Goal: Task Accomplishment & Management: Complete application form

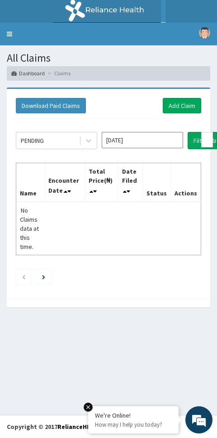
click at [177, 110] on link "Add Claim" at bounding box center [182, 105] width 39 height 15
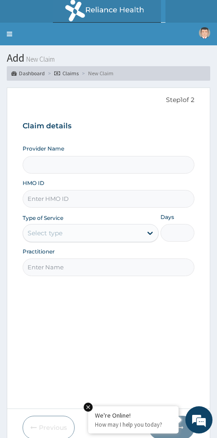
click at [61, 191] on input "HMO ID" at bounding box center [109, 199] width 173 height 18
paste input "PES/10156/A"
type input "PES/10156/A"
click at [58, 261] on input "Practitioner" at bounding box center [109, 267] width 173 height 18
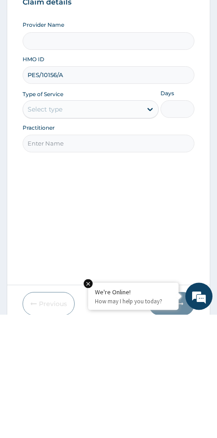
click at [50, 258] on input "Practitioner" at bounding box center [109, 267] width 173 height 18
paste input "Melvin Ugochukwu"
type input "Melvin Ugochukwu"
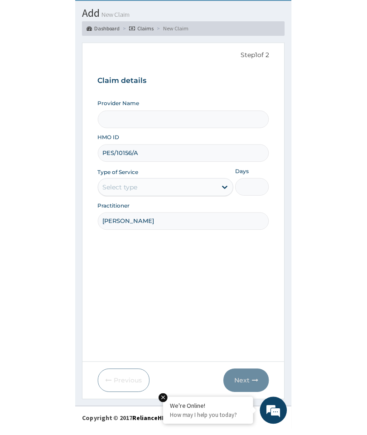
scroll to position [41, 0]
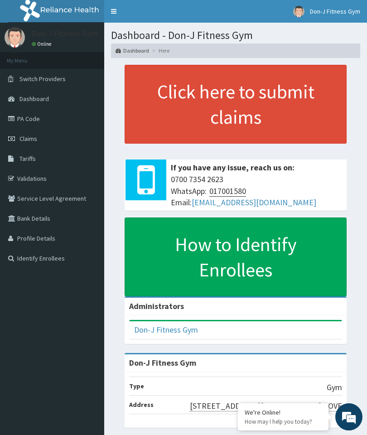
click at [40, 135] on link "Claims" at bounding box center [52, 139] width 104 height 20
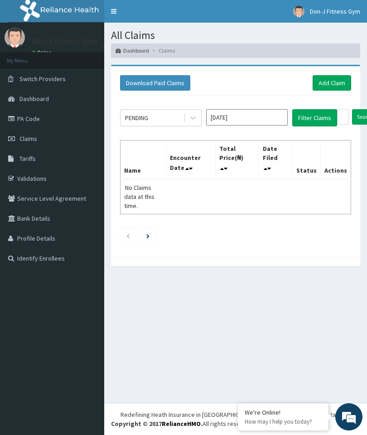
click at [328, 86] on link "Add Claim" at bounding box center [332, 82] width 39 height 15
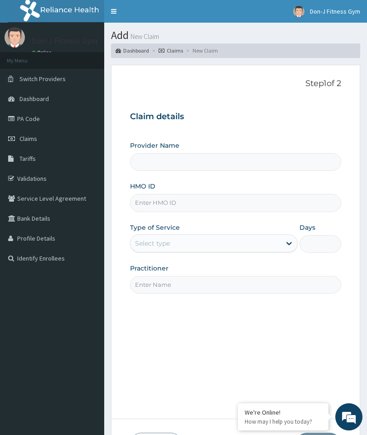
type input "Don-J Fitness Gym"
type input "1"
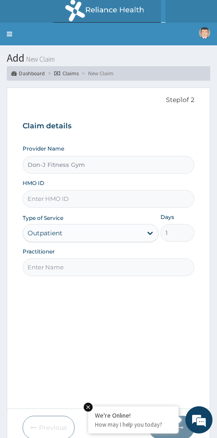
click at [52, 197] on input "HMO ID" at bounding box center [109, 199] width 173 height 18
click at [57, 261] on input "Practitioner" at bounding box center [109, 267] width 173 height 18
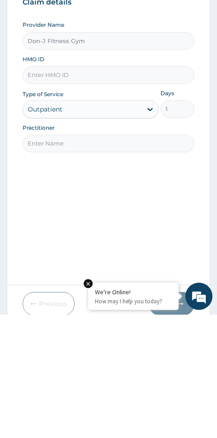
click at [61, 258] on input "Practitioner" at bounding box center [109, 267] width 173 height 18
click at [43, 258] on input "Practitioner" at bounding box center [109, 267] width 173 height 18
click at [49, 258] on input "Practitioner" at bounding box center [109, 267] width 173 height 18
paste input "Melvin Ugochukwu"
type input "Melvin Ugochukwu"
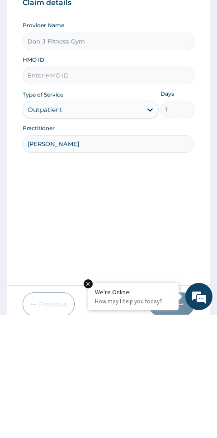
click at [52, 190] on input "HMO ID" at bounding box center [109, 199] width 173 height 18
click at [38, 190] on input "HMO ID" at bounding box center [109, 199] width 173 height 18
paste input "PES/10156/A"
type input "PES/10156/A"
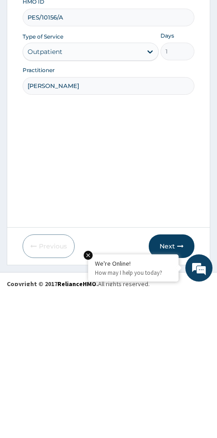
scroll to position [38, 0]
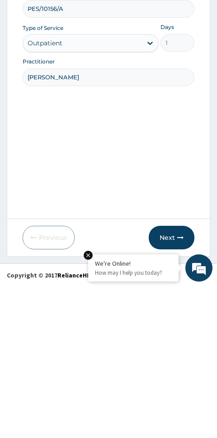
click at [175, 377] on button "Next" at bounding box center [172, 389] width 46 height 24
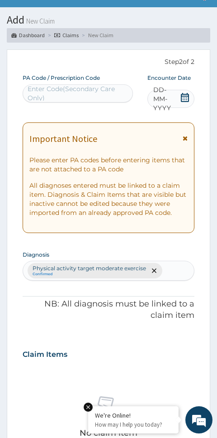
click at [183, 96] on icon at bounding box center [185, 97] width 8 height 9
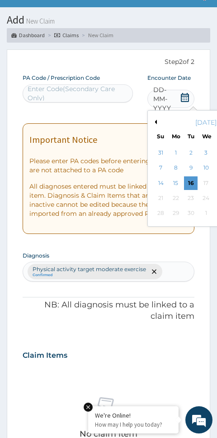
click at [190, 179] on div "16" at bounding box center [191, 183] width 14 height 14
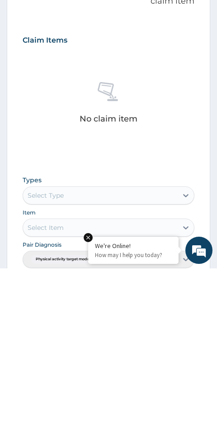
scroll to position [252, 0]
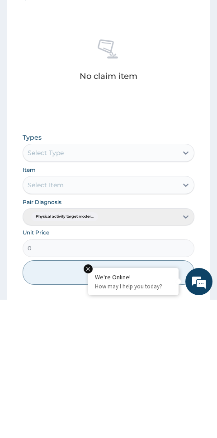
type input "PA/9EF231"
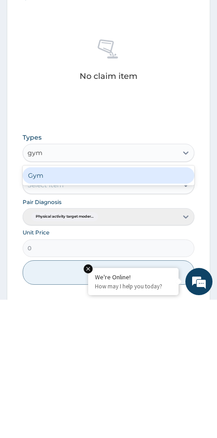
click at [47, 305] on div "Gym" at bounding box center [109, 313] width 173 height 16
type input "gym"
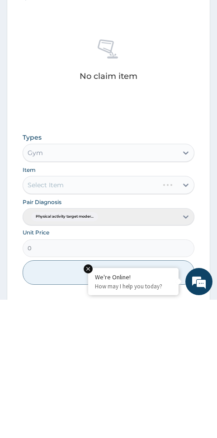
scroll to position [345, 0]
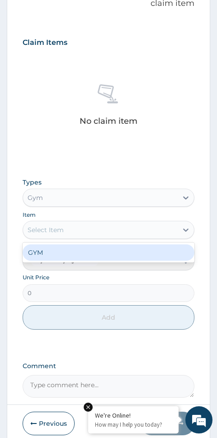
click at [45, 248] on div "GYM" at bounding box center [109, 252] width 173 height 16
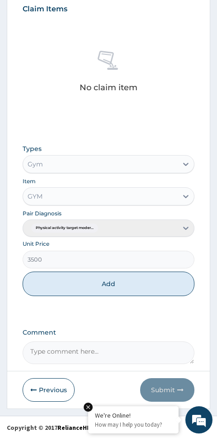
click at [88, 274] on button "Add" at bounding box center [109, 283] width 173 height 24
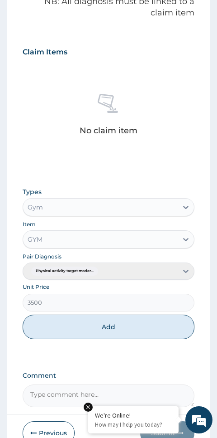
type input "0"
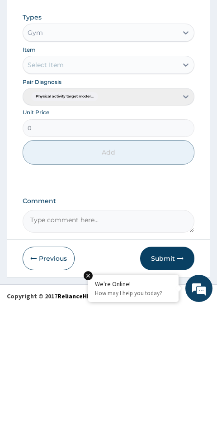
click at [48, 341] on textarea "Comment" at bounding box center [109, 352] width 173 height 23
type textarea "Gym Session"
click at [178, 378] on button "Submit" at bounding box center [167, 390] width 54 height 24
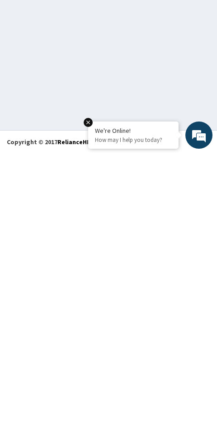
scroll to position [51, 0]
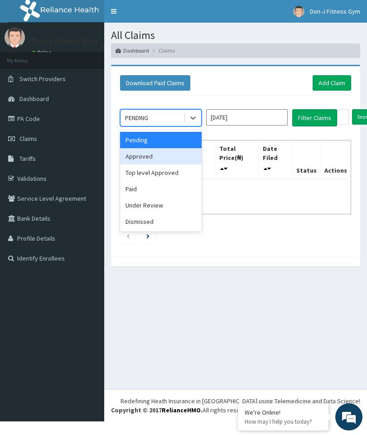
click at [150, 153] on div "Approved" at bounding box center [161, 156] width 82 height 16
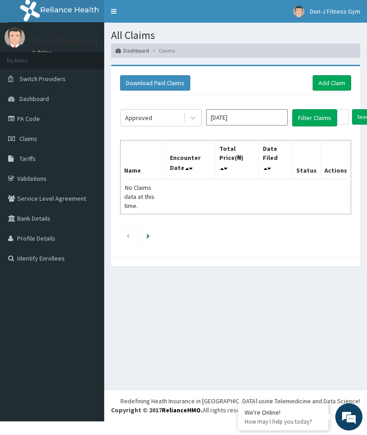
click at [217, 120] on button "Filter Claims" at bounding box center [314, 117] width 45 height 17
